Goal: Task Accomplishment & Management: Manage account settings

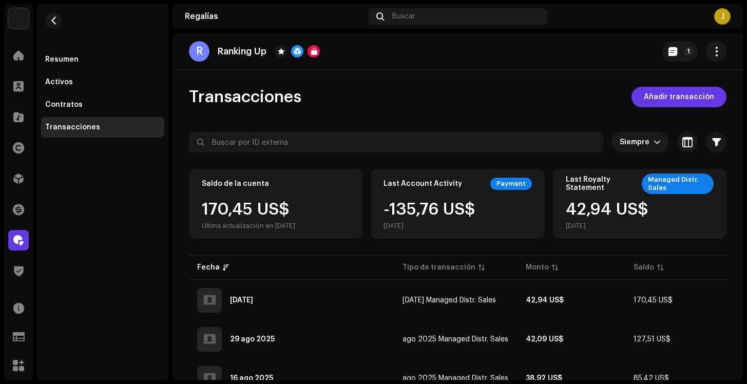
scroll to position [101, 0]
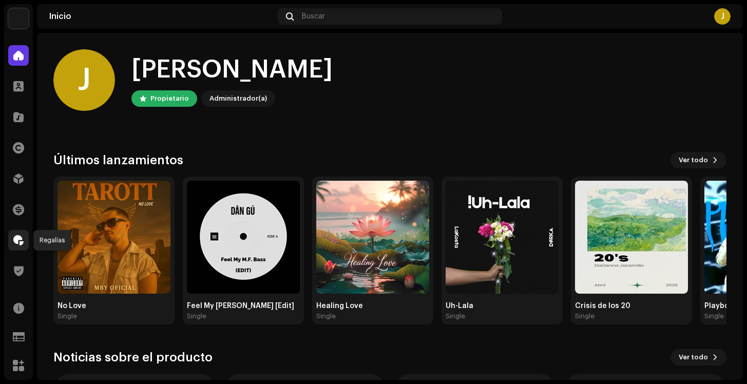
click at [20, 245] on div at bounding box center [18, 240] width 21 height 21
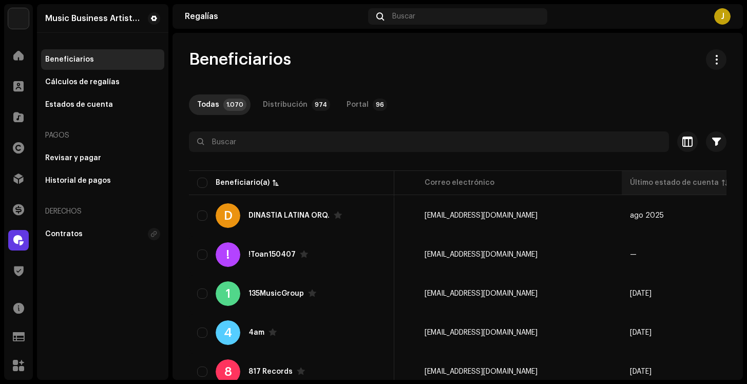
scroll to position [0, 430]
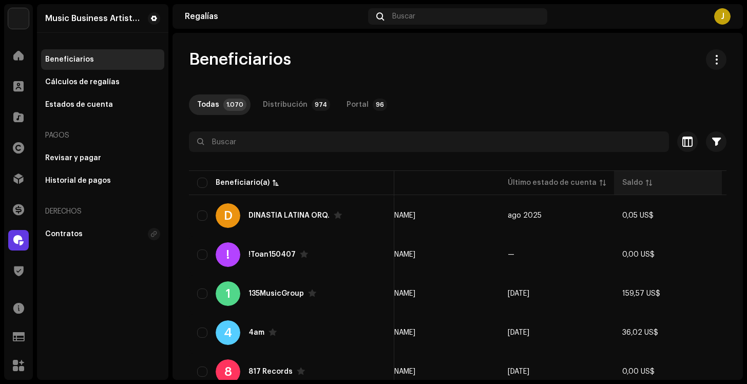
click at [622, 187] on div "Saldo" at bounding box center [667, 183] width 91 height 10
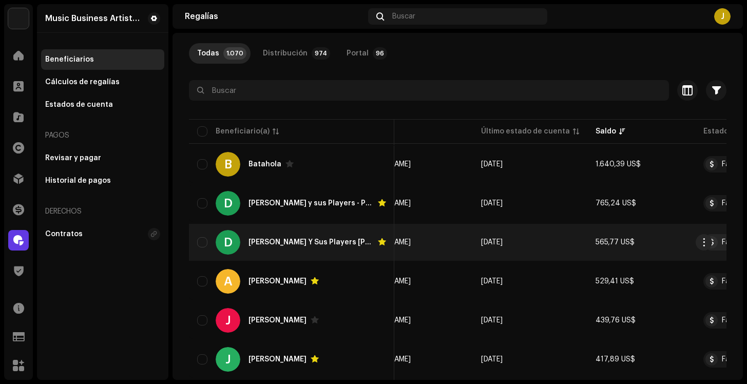
scroll to position [51, 0]
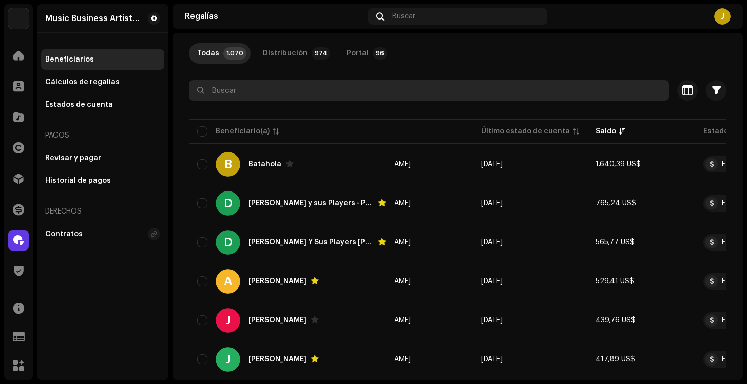
click at [311, 95] on input "text" at bounding box center [429, 90] width 480 height 21
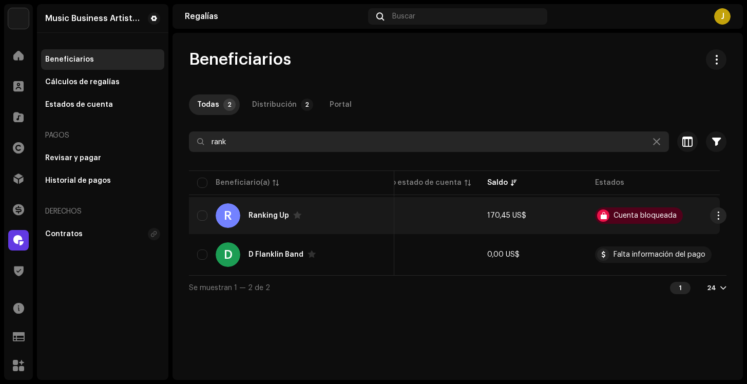
type input "rank"
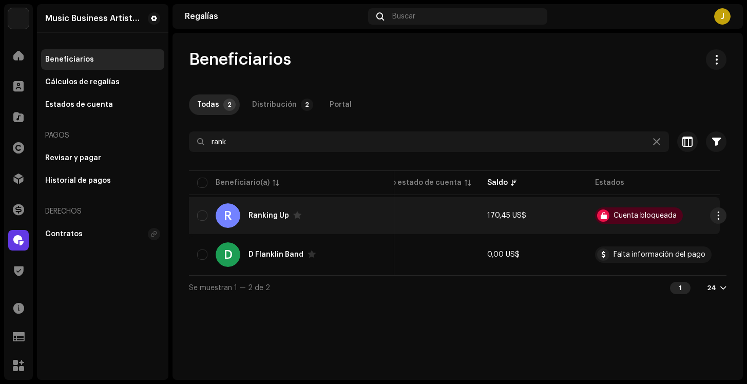
click at [475, 216] on td "[DATE]" at bounding box center [421, 215] width 114 height 37
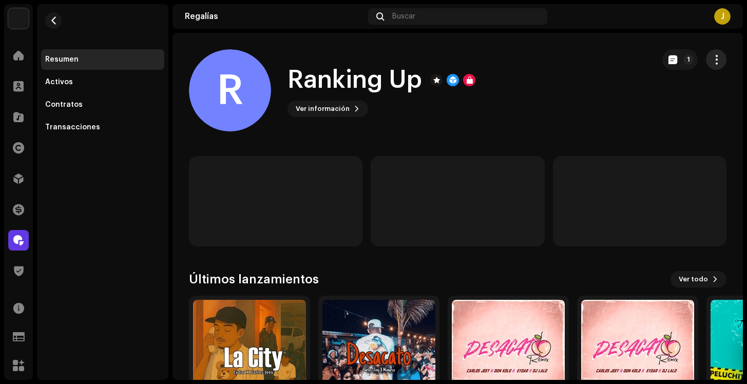
click at [711, 61] on span "button" at bounding box center [716, 59] width 10 height 8
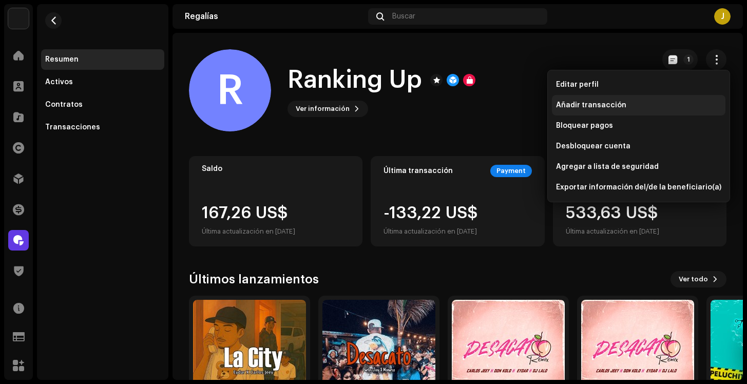
click at [593, 104] on span "Añadir transacción" at bounding box center [591, 105] width 70 height 8
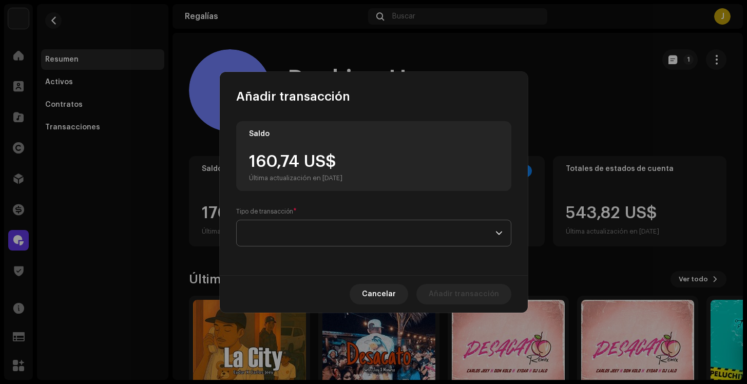
click at [267, 221] on span at bounding box center [370, 233] width 250 height 26
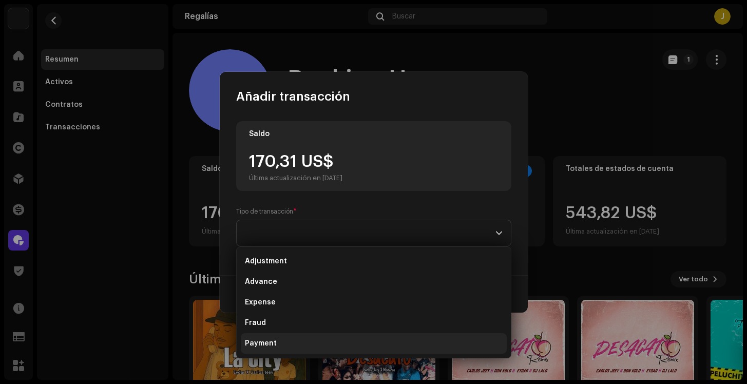
click at [287, 340] on li "Payment" at bounding box center [374, 343] width 266 height 21
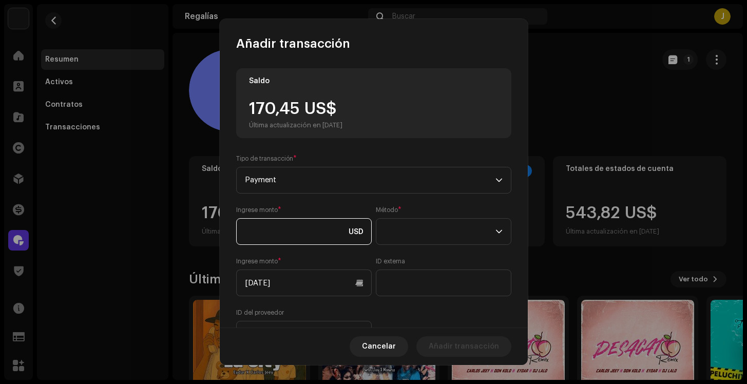
click at [293, 238] on input at bounding box center [303, 231] width 135 height 27
type input "85,42"
click at [438, 241] on span at bounding box center [439, 232] width 111 height 26
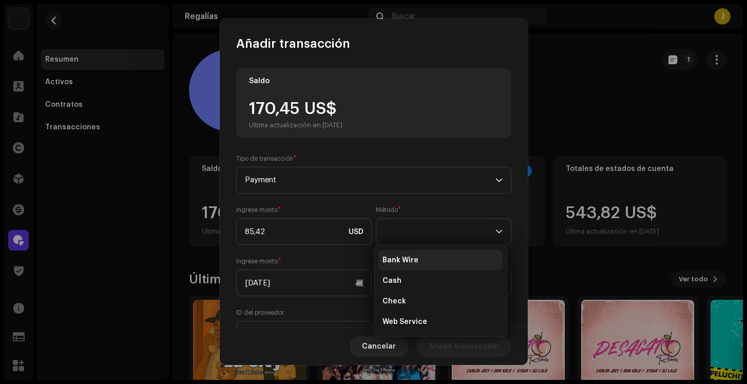
click at [410, 260] on span "Bank Wire" at bounding box center [400, 260] width 36 height 10
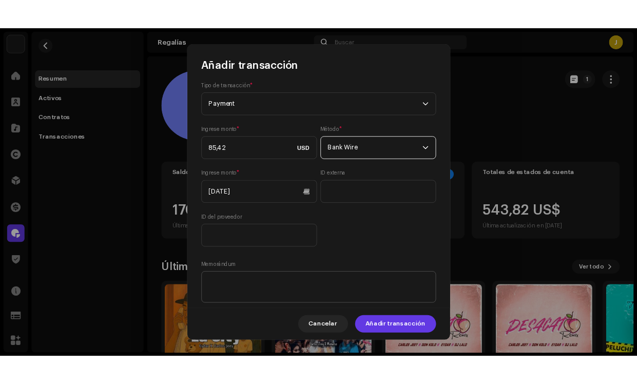
scroll to position [118, 0]
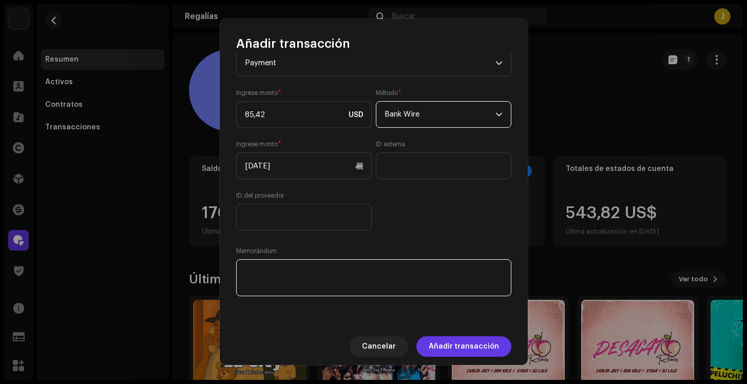
click at [296, 284] on textarea at bounding box center [373, 277] width 275 height 37
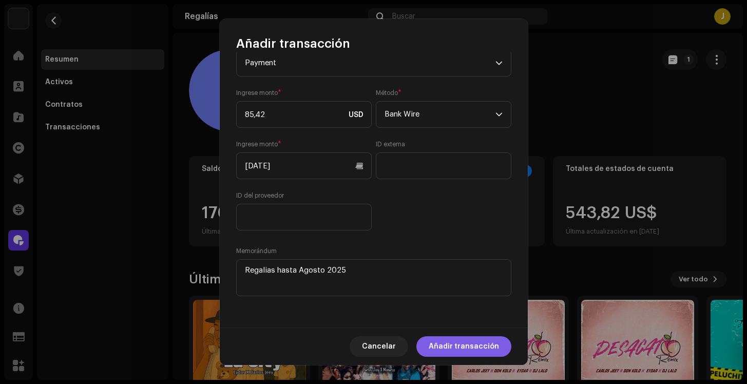
type textarea "Regalias hasta Agosto 2025"
click at [466, 344] on span "Añadir transacción" at bounding box center [463, 346] width 70 height 21
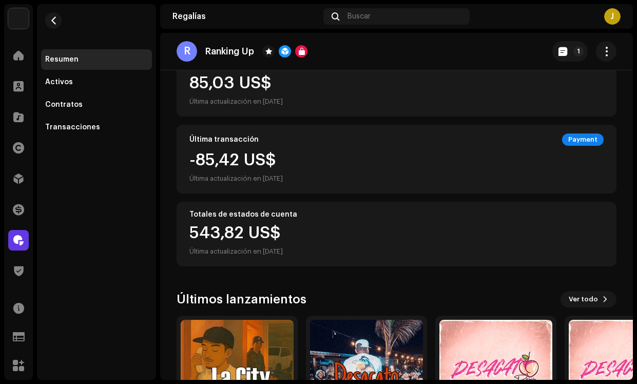
scroll to position [0, 0]
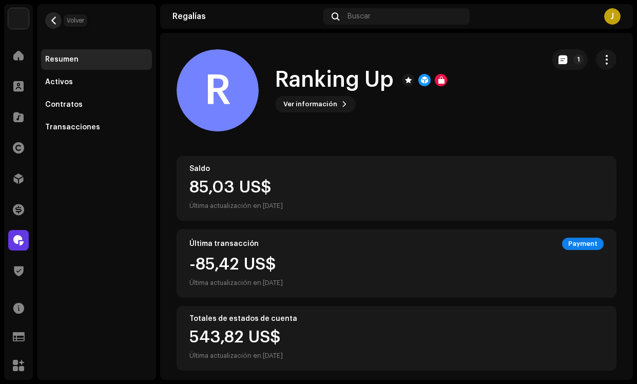
click at [52, 22] on span "button" at bounding box center [54, 20] width 8 height 8
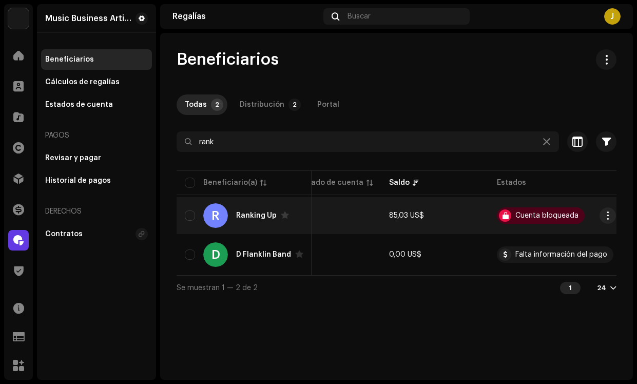
scroll to position [0, 425]
